Goal: Task Accomplishment & Management: Use online tool/utility

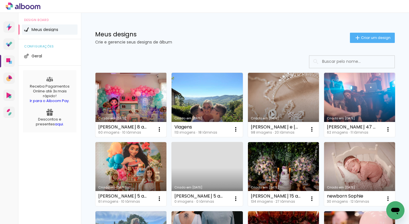
click at [142, 105] on link "Criado em [DATE]" at bounding box center [130, 105] width 71 height 64
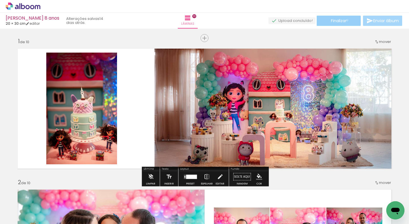
click at [345, 20] on paper-button "Finalizar" at bounding box center [338, 21] width 44 height 10
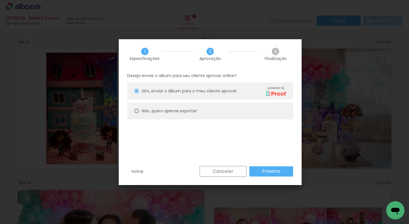
click at [0, 0] on div at bounding box center [0, 0] width 0 height 0
type paper-radio-button "on"
click at [0, 0] on slot "Próximo" at bounding box center [0, 0] width 0 height 0
type input "Alta, 300 DPI"
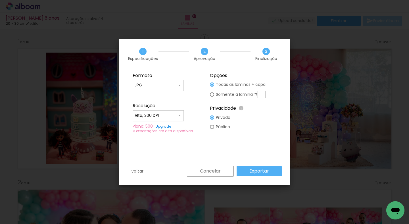
click at [0, 0] on slot "Exportar" at bounding box center [0, 0] width 0 height 0
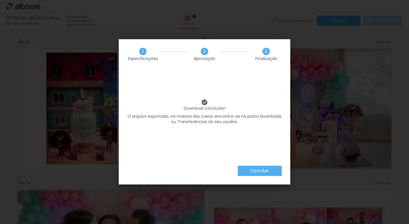
click at [273, 171] on paper-button "Concluir" at bounding box center [260, 170] width 44 height 10
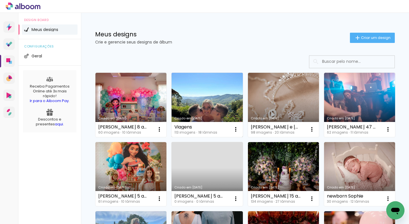
click at [202, 101] on link "Criado em [DATE]" at bounding box center [206, 105] width 71 height 64
